Goal: Task Accomplishment & Management: Manage account settings

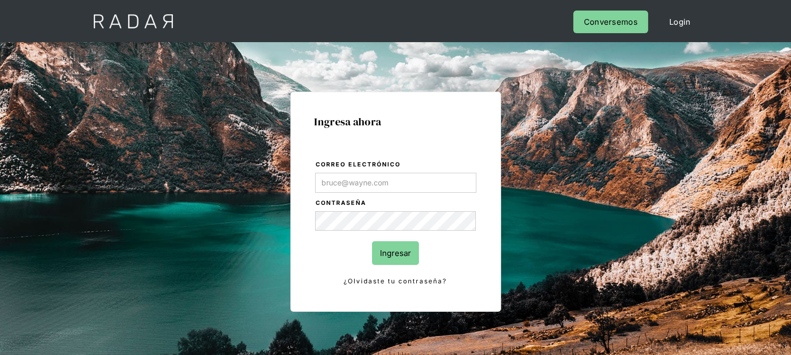
type input "[EMAIL_ADDRESS][DOMAIN_NAME]"
click at [383, 257] on input "Ingresar" at bounding box center [395, 253] width 47 height 24
